Goal: Find specific page/section: Find specific page/section

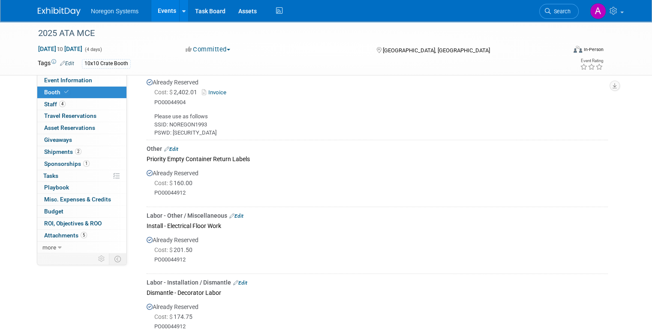
click at [162, 13] on link "Events" at bounding box center [166, 10] width 31 height 21
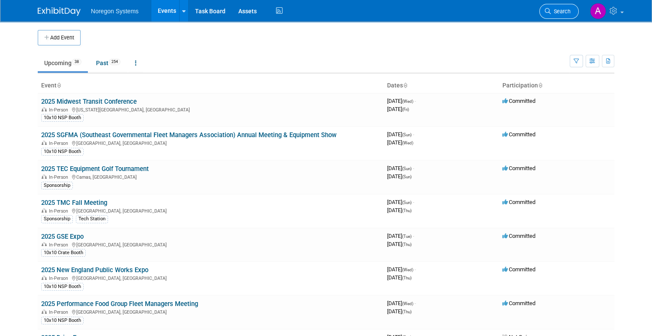
click at [558, 12] on span "Search" at bounding box center [561, 11] width 20 height 6
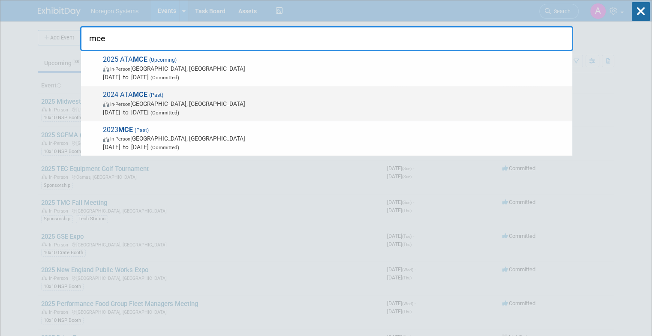
type input "mce"
click at [242, 101] on span "In-Person [GEOGRAPHIC_DATA], [GEOGRAPHIC_DATA]" at bounding box center [335, 103] width 465 height 9
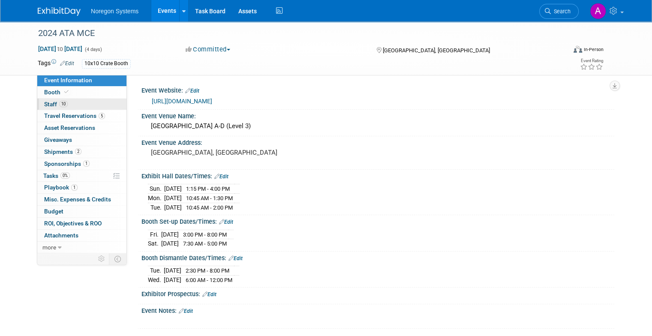
click at [75, 105] on link "10 Staff 10" at bounding box center [81, 105] width 89 height 12
